Goal: Task Accomplishment & Management: Manage account settings

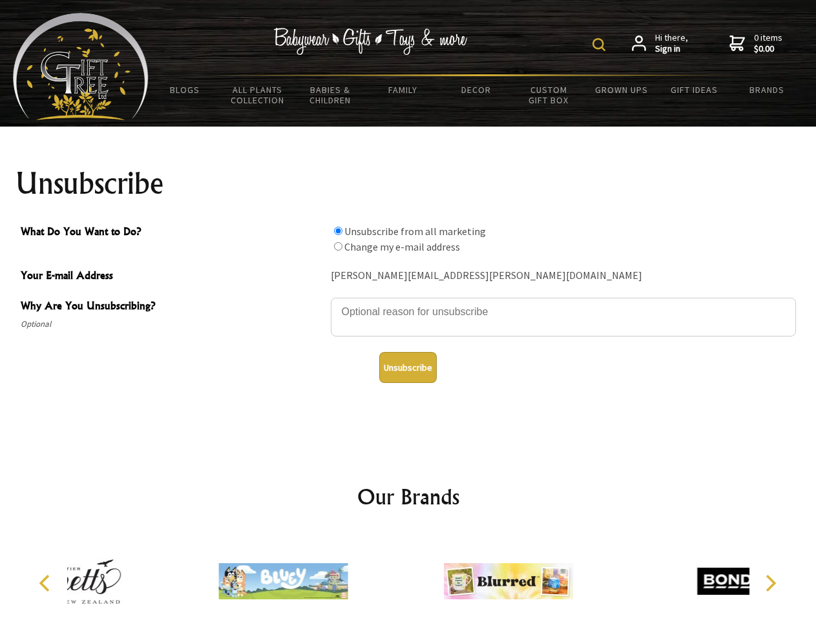
click at [601, 45] on img at bounding box center [598, 44] width 13 height 13
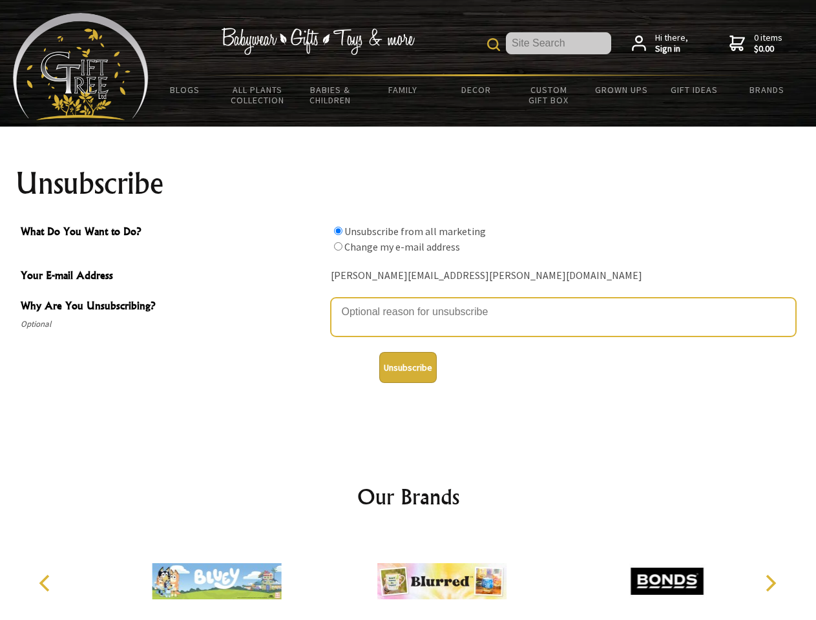
click at [408, 302] on textarea "Why Are You Unsubscribing?" at bounding box center [563, 317] width 465 height 39
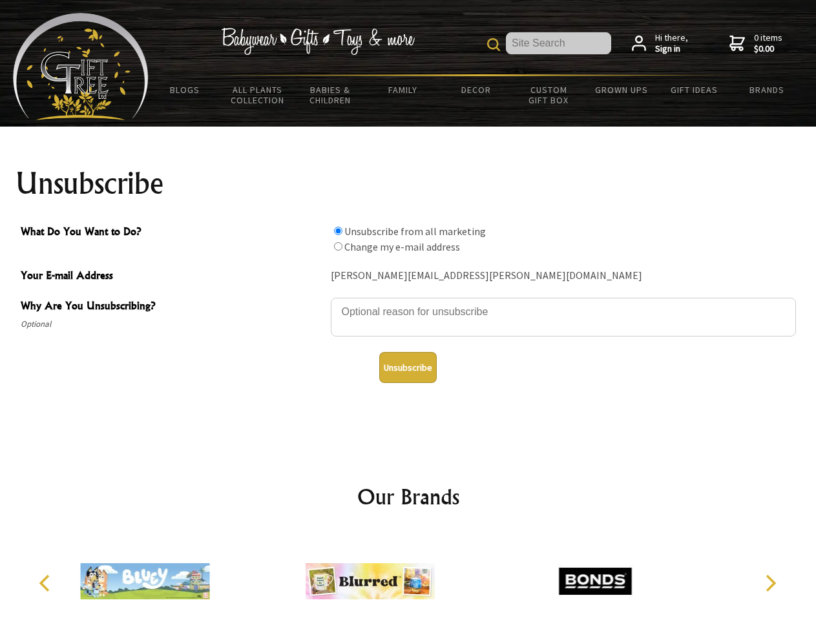
click at [338, 231] on input "What Do You Want to Do?" at bounding box center [338, 231] width 8 height 8
click at [338, 246] on input "What Do You Want to Do?" at bounding box center [338, 246] width 8 height 8
radio input "true"
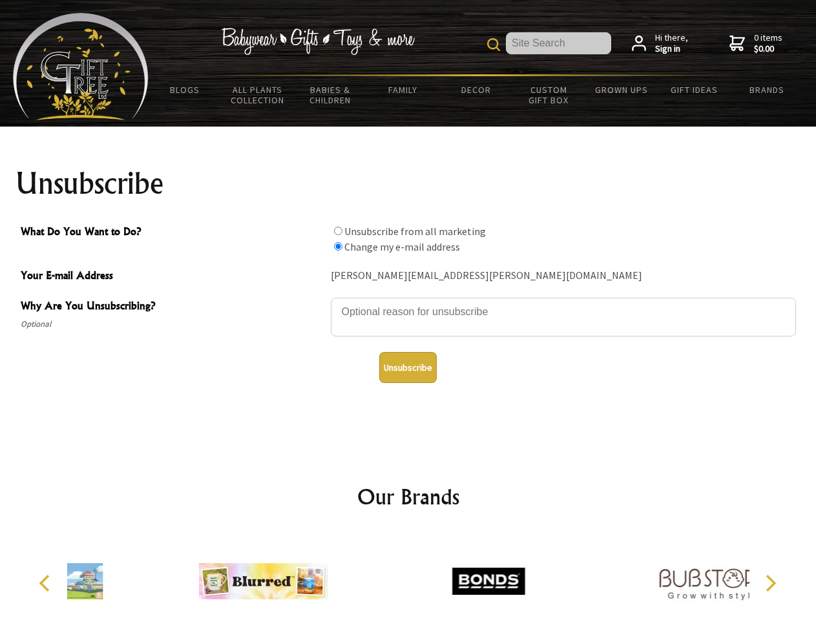
click at [408, 368] on button "Unsubscribe" at bounding box center [408, 367] width 58 height 31
click at [424, 576] on img at bounding box center [488, 581] width 129 height 97
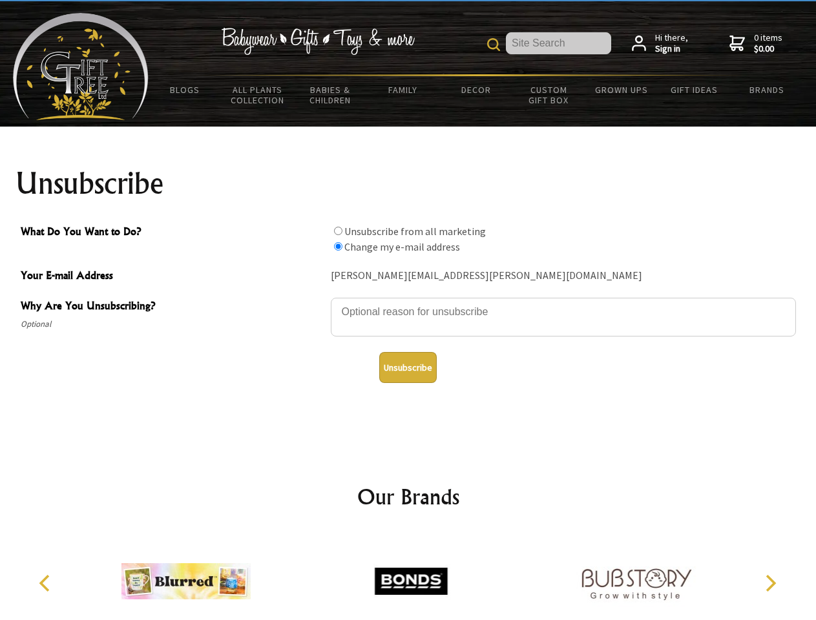
click at [47, 583] on icon "Previous" at bounding box center [45, 583] width 17 height 17
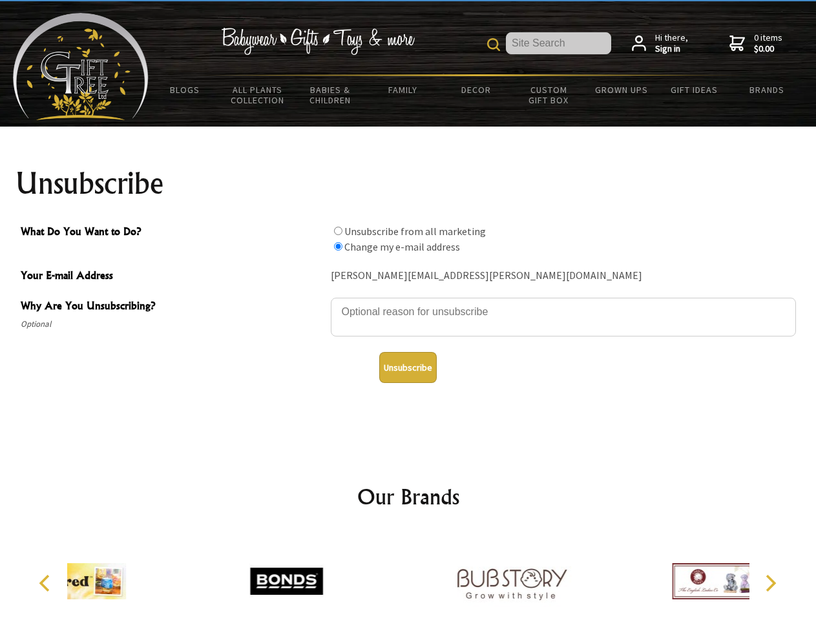
click at [770, 583] on icon "Next" at bounding box center [769, 583] width 17 height 17
